Goal: Task Accomplishment & Management: Use online tool/utility

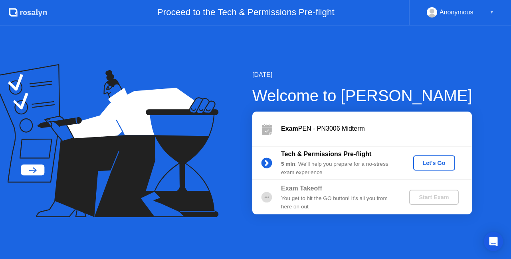
click at [434, 166] on div "Let's Go" at bounding box center [434, 163] width 36 height 6
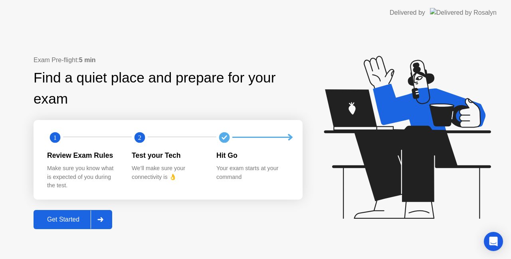
click at [97, 223] on div at bounding box center [100, 220] width 19 height 18
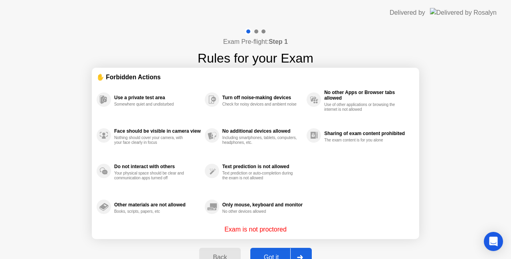
click at [281, 248] on button "Got it" at bounding box center [280, 257] width 61 height 19
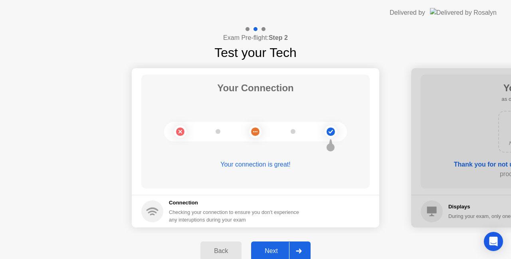
click at [301, 249] on div at bounding box center [298, 251] width 19 height 18
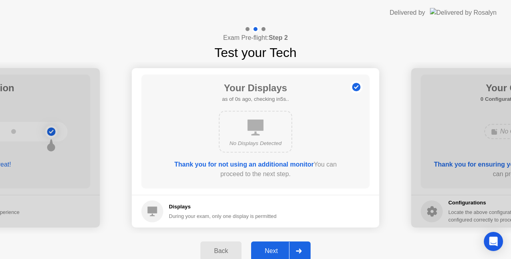
click at [301, 249] on div at bounding box center [298, 251] width 19 height 18
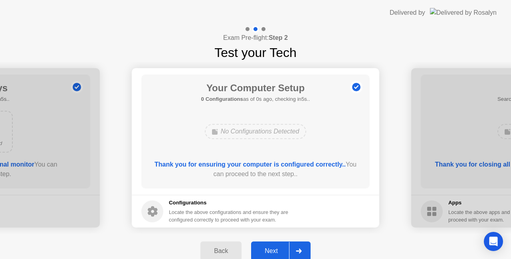
click at [301, 249] on div at bounding box center [298, 251] width 19 height 18
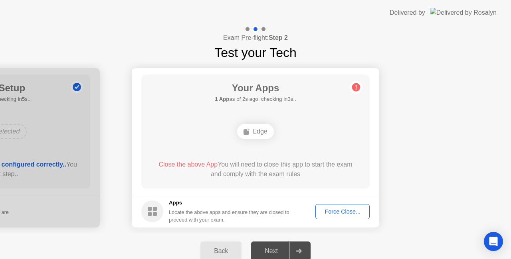
click at [335, 213] on div "Force Close..." at bounding box center [342, 212] width 49 height 6
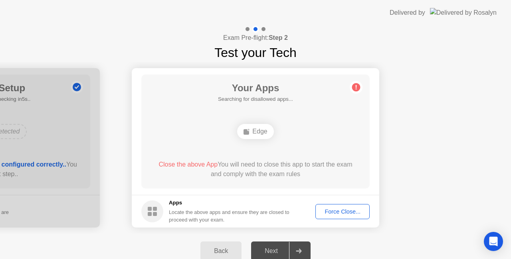
click at [341, 212] on div "Force Close..." at bounding box center [342, 212] width 49 height 6
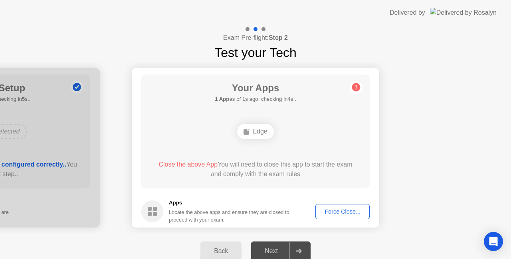
click at [297, 253] on icon at bounding box center [299, 251] width 6 height 5
click at [180, 164] on span "Close the above App" at bounding box center [187, 164] width 59 height 7
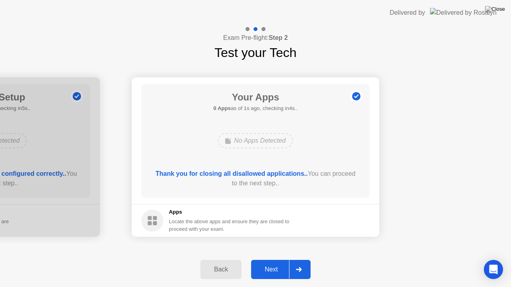
click at [305, 259] on div at bounding box center [298, 270] width 19 height 18
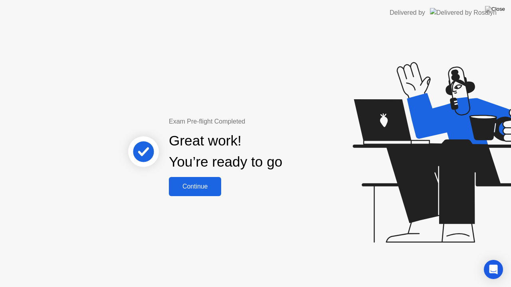
click at [203, 190] on div "Continue" at bounding box center [195, 186] width 48 height 7
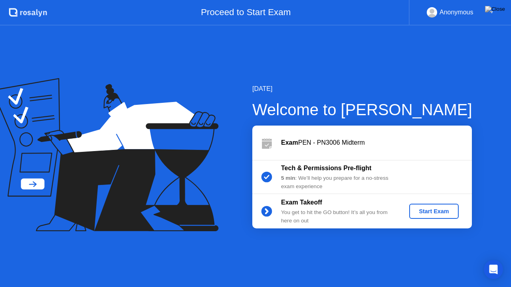
click at [431, 210] on div "Start Exam" at bounding box center [433, 211] width 43 height 6
